Goal: Manage account settings

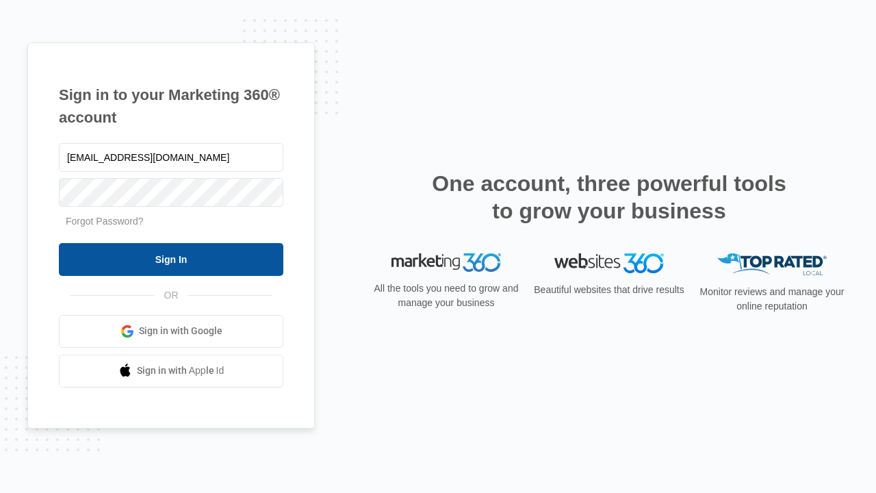
click at [171, 259] on input "Sign In" at bounding box center [171, 259] width 225 height 33
